Goal: Book appointment/travel/reservation

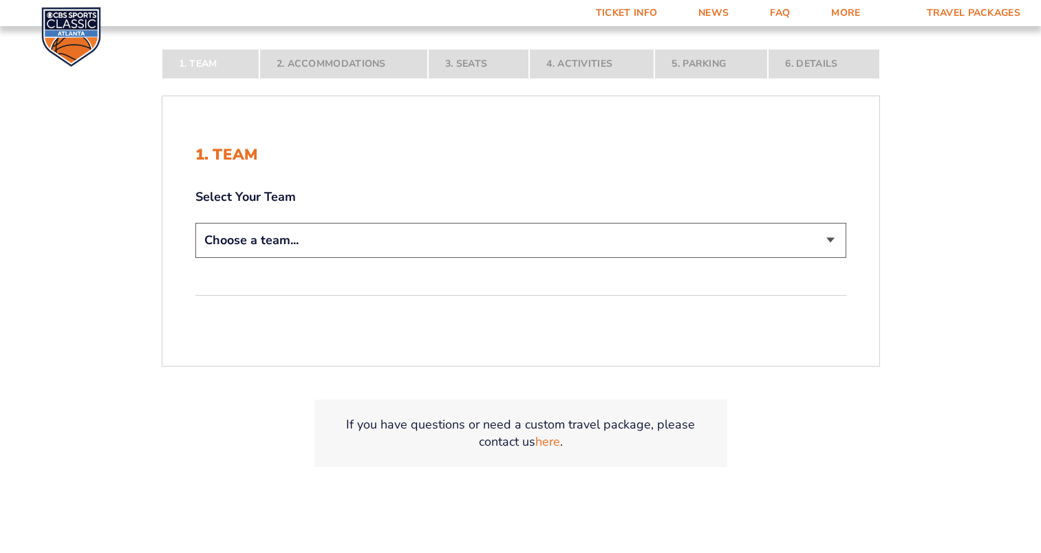
scroll to position [301, 0]
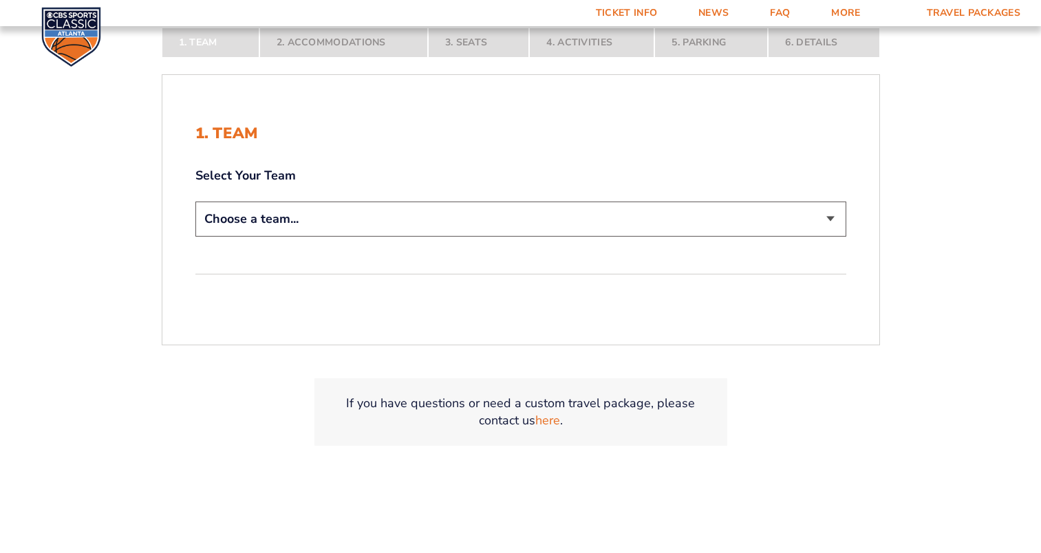
click at [816, 219] on select "Choose a team... [US_STATE] Wildcats [US_STATE] State Buckeyes [US_STATE] Tar H…" at bounding box center [520, 219] width 651 height 35
select select "12956"
click at [195, 202] on select "Choose a team... [US_STATE] Wildcats [US_STATE] State Buckeyes [US_STATE] Tar H…" at bounding box center [520, 219] width 651 height 35
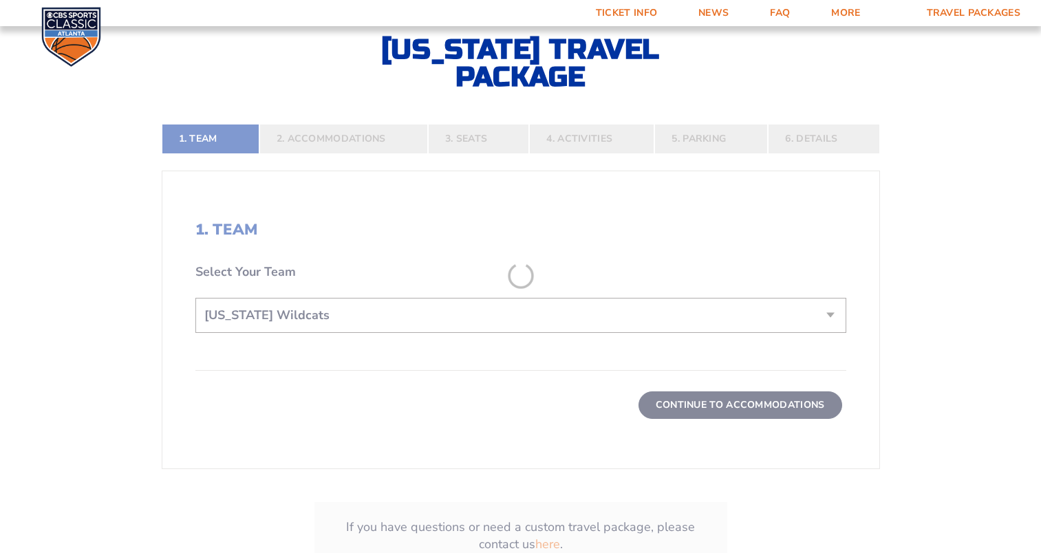
scroll to position [398, 0]
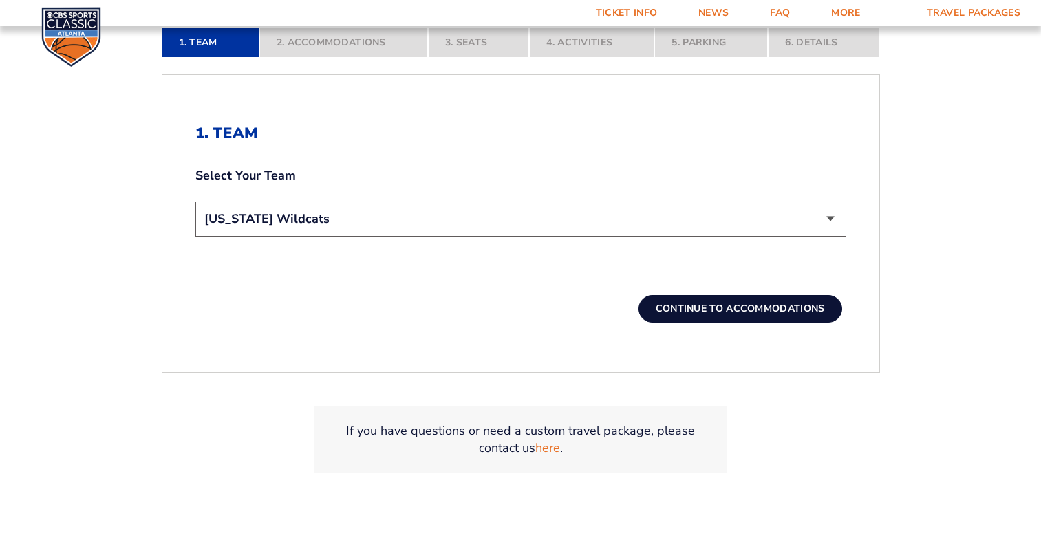
click at [714, 301] on button "Continue To Accommodations" at bounding box center [741, 309] width 204 height 28
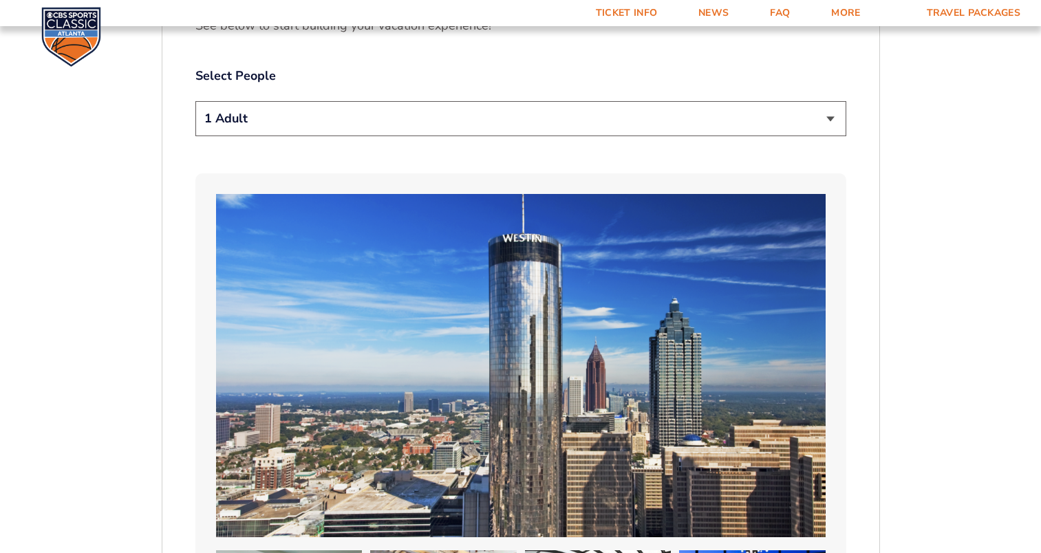
scroll to position [814, 0]
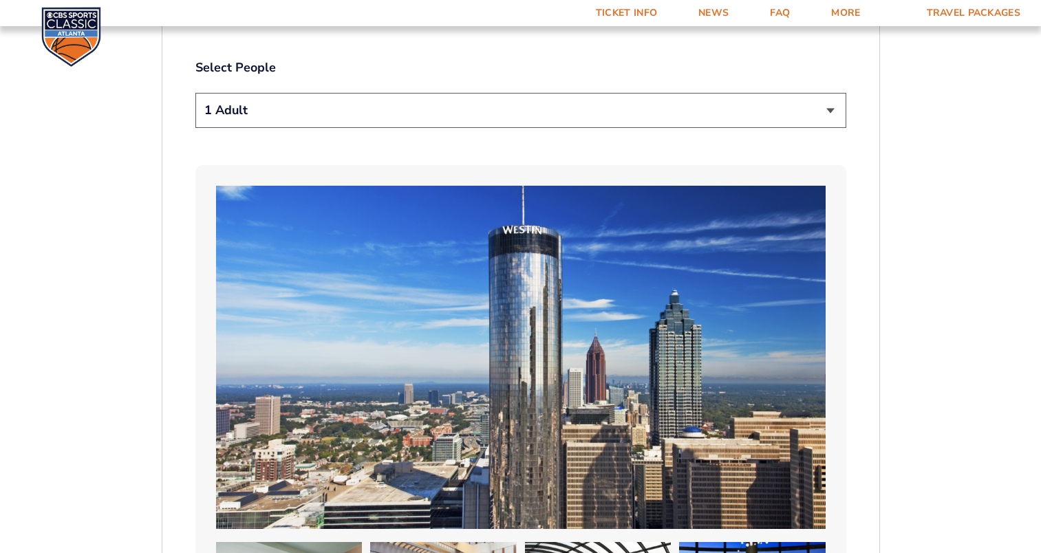
click at [824, 93] on select "1 Adult 2 Adults 3 Adults 4 Adults 2 Adults + 1 Child 2 Adults + 2 Children 2 A…" at bounding box center [520, 110] width 651 height 35
select select "3 Adults"
click at [195, 93] on select "1 Adult 2 Adults 3 Adults 4 Adults 2 Adults + 1 Child 2 Adults + 2 Children 2 A…" at bounding box center [520, 110] width 651 height 35
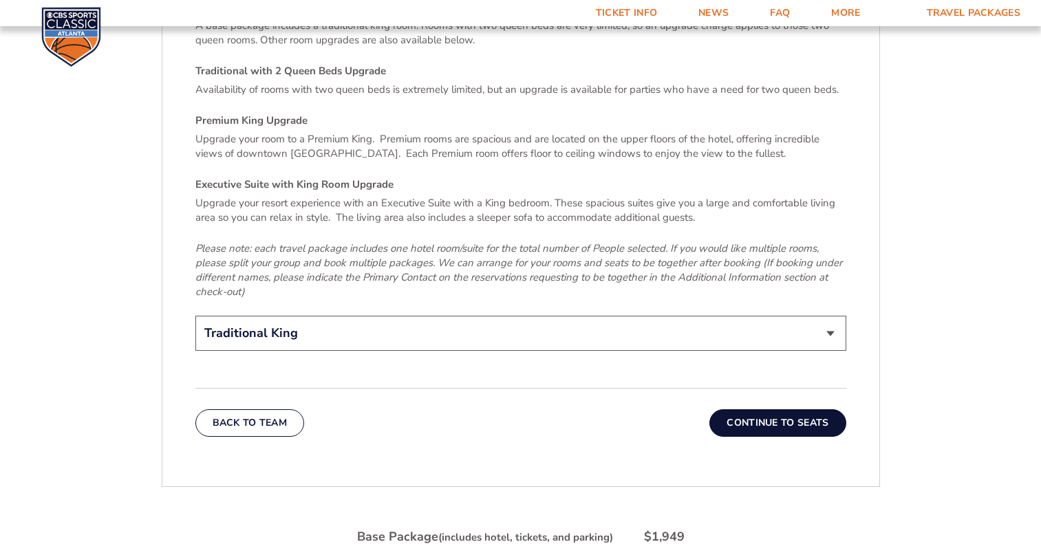
scroll to position [2143, 0]
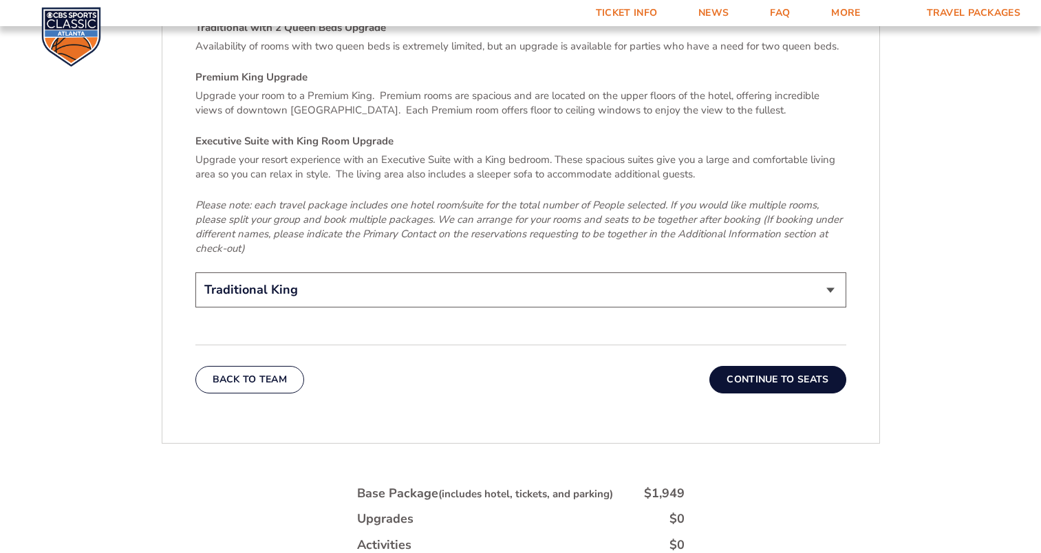
click at [825, 273] on select "Traditional King Traditional with 2 Queen Beds Upgrade (+$45 per night) Premium…" at bounding box center [520, 290] width 651 height 35
select select "Traditional with 2 Queen Beds Upgrade"
click at [195, 273] on select "Traditional King Traditional with 2 Queen Beds Upgrade (+$45 per night) Premium…" at bounding box center [520, 290] width 651 height 35
click at [771, 366] on button "Continue To Seats" at bounding box center [778, 380] width 136 height 28
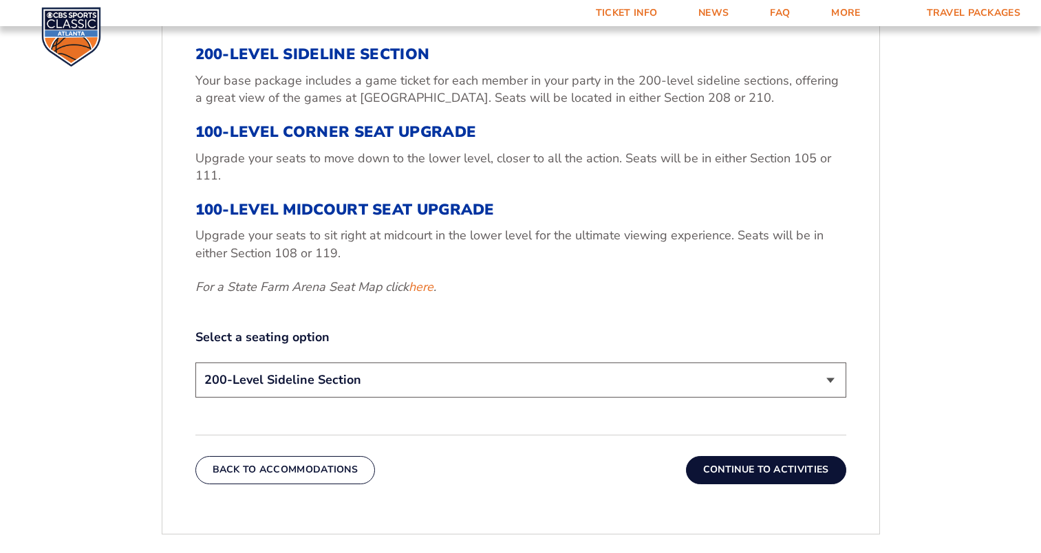
scroll to position [524, 0]
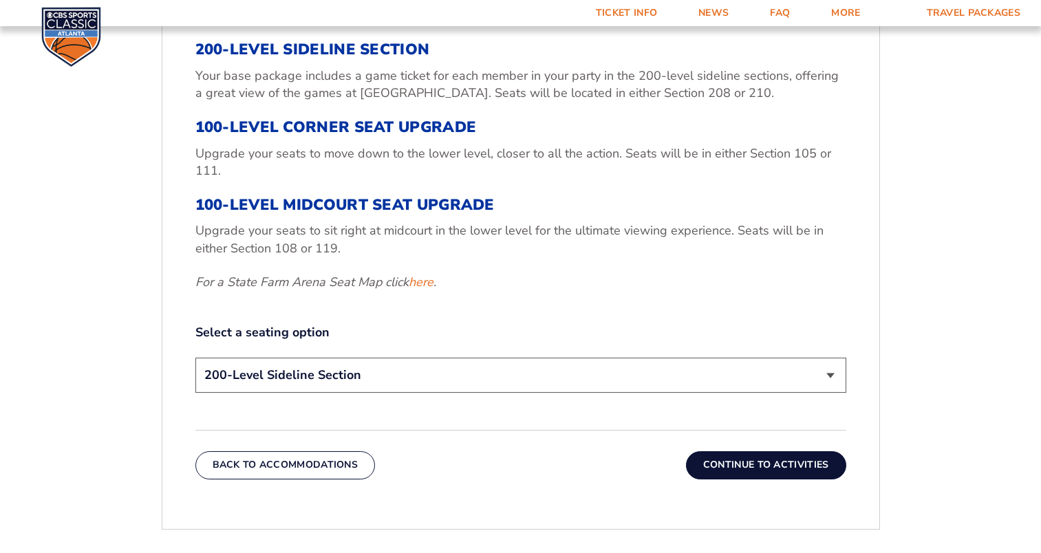
click at [829, 370] on select "200-Level Sideline Section 100-Level Corner Seat Upgrade (+$120 per person) 100…" at bounding box center [520, 375] width 651 height 35
click at [829, 371] on select "200-Level Sideline Section 100-Level Corner Seat Upgrade (+$120 per person) 100…" at bounding box center [520, 375] width 651 height 35
click at [753, 469] on button "Continue To Activities" at bounding box center [766, 466] width 160 height 28
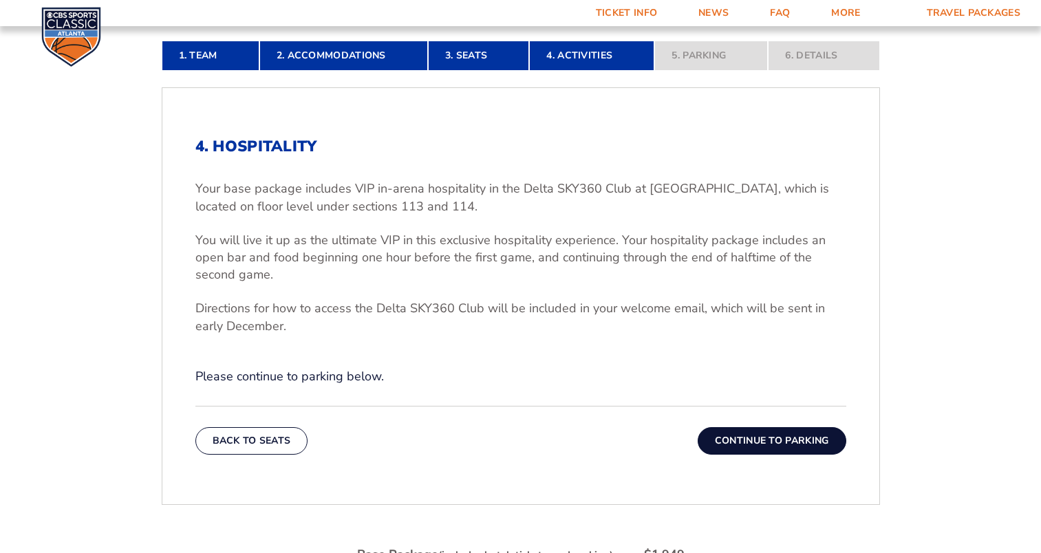
scroll to position [386, 0]
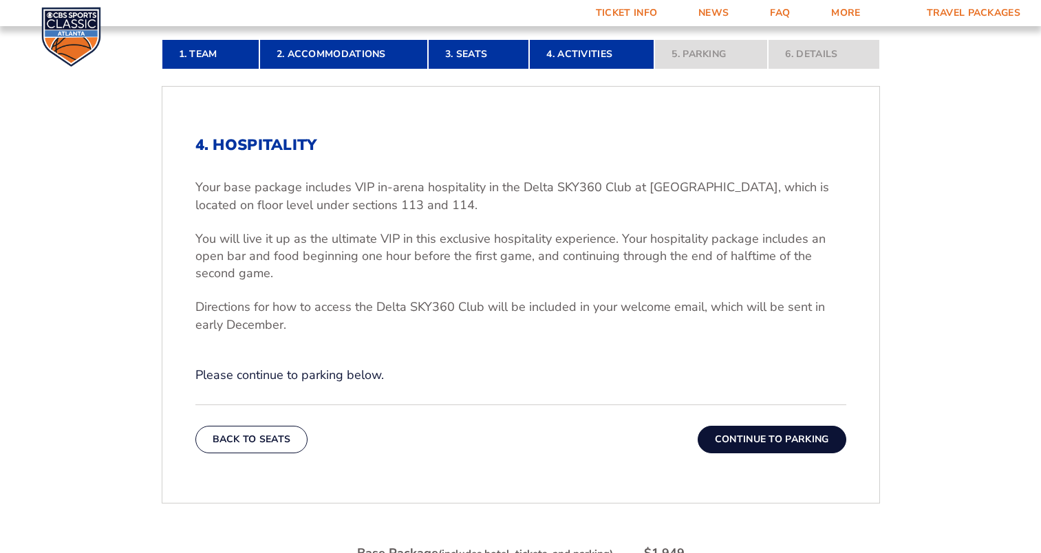
click at [756, 434] on button "Continue To Parking" at bounding box center [772, 440] width 149 height 28
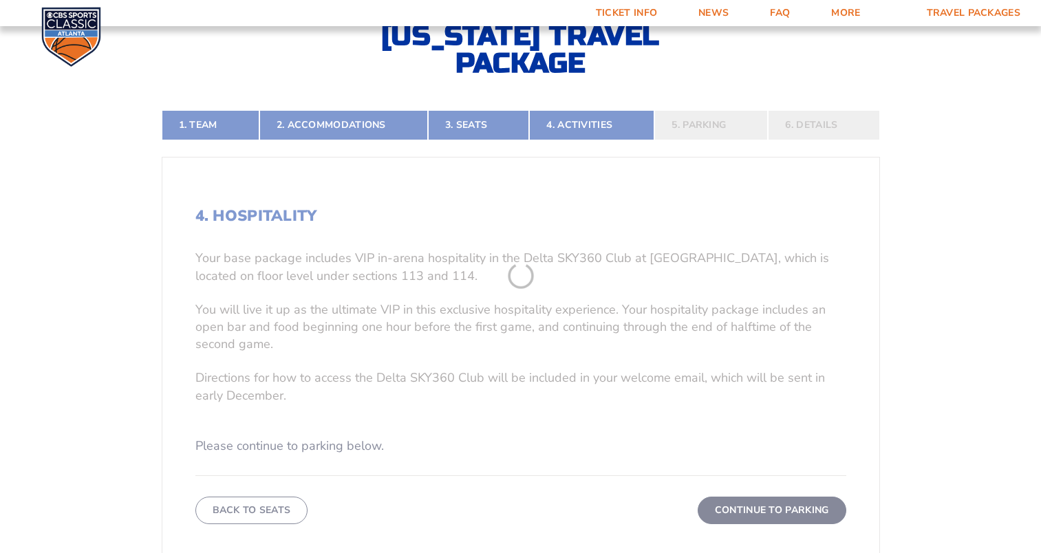
scroll to position [262, 0]
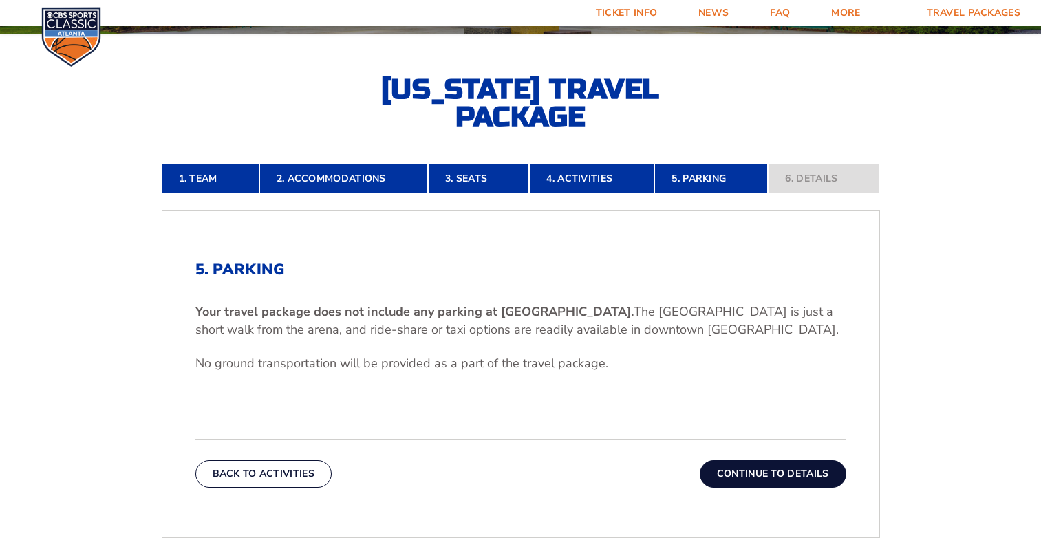
click at [776, 473] on button "Continue To Details" at bounding box center [773, 474] width 147 height 28
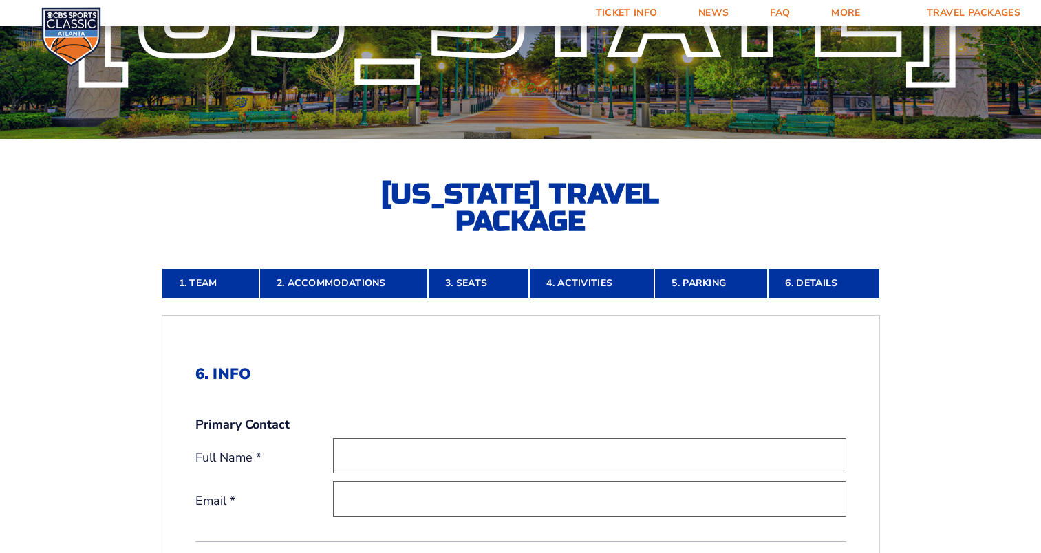
scroll to position [153, 0]
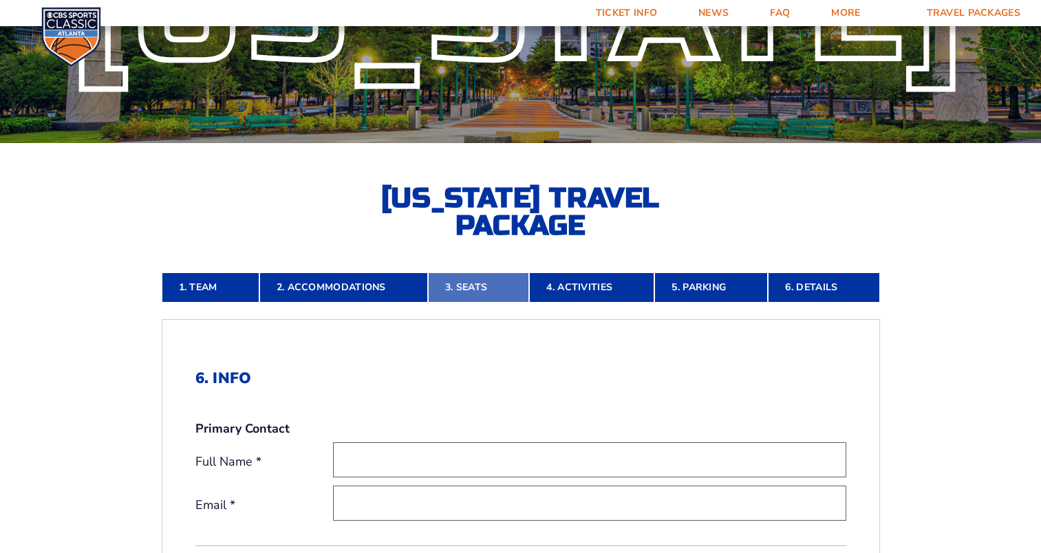
click at [475, 286] on link "3. Seats" at bounding box center [478, 288] width 101 height 30
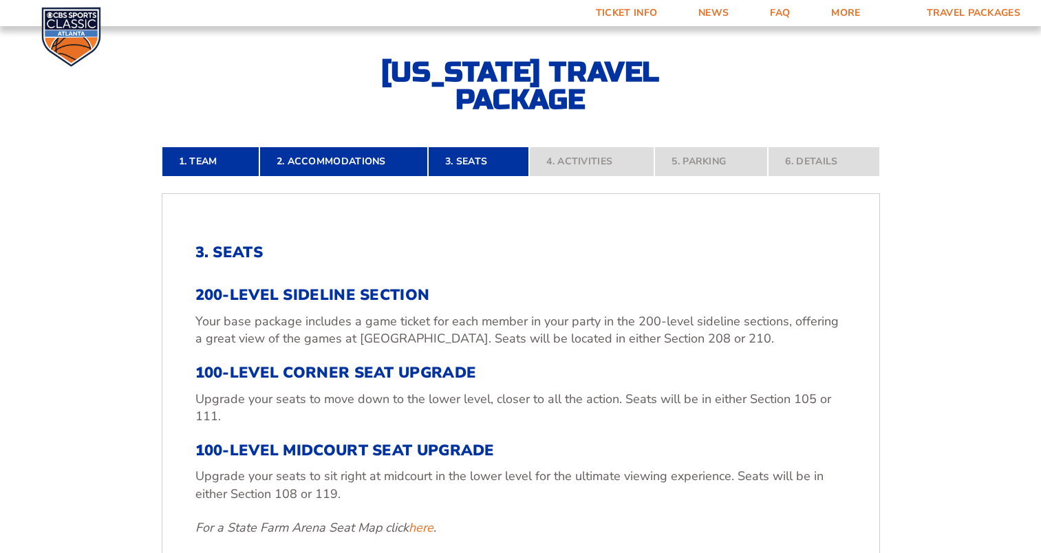
scroll to position [262, 0]
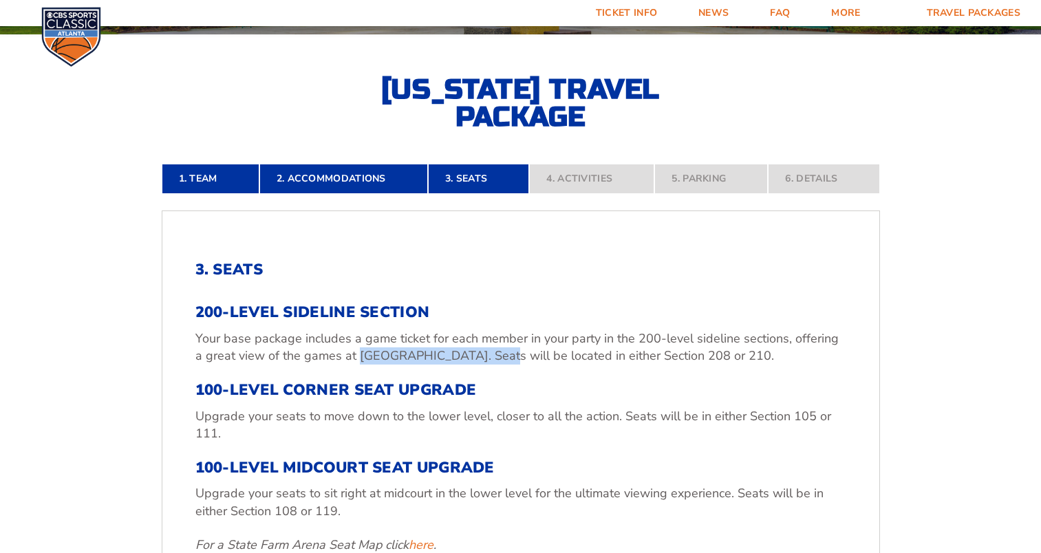
drag, startPoint x: 348, startPoint y: 354, endPoint x: 482, endPoint y: 350, distance: 133.6
click at [482, 350] on p "Your base package includes a game ticket for each member in your party in the 2…" at bounding box center [520, 347] width 651 height 34
drag, startPoint x: 482, startPoint y: 350, endPoint x: 401, endPoint y: 349, distance: 81.2
copy p "[GEOGRAPHIC_DATA]. Seats"
